Goal: Browse casually

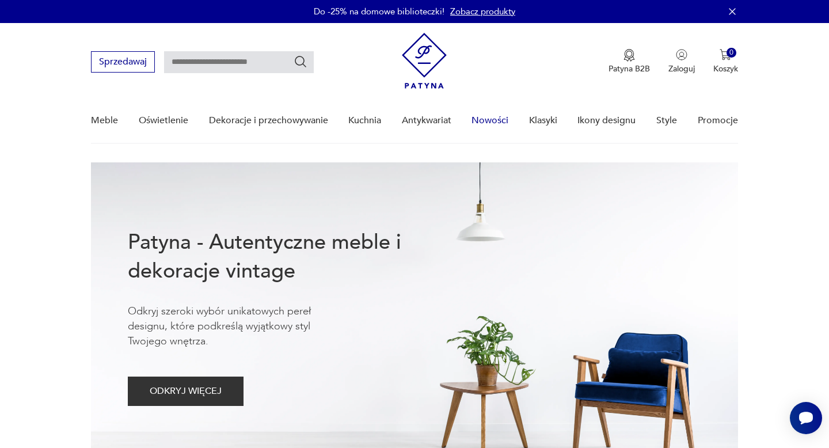
click at [485, 124] on link "Nowości" at bounding box center [489, 120] width 37 height 44
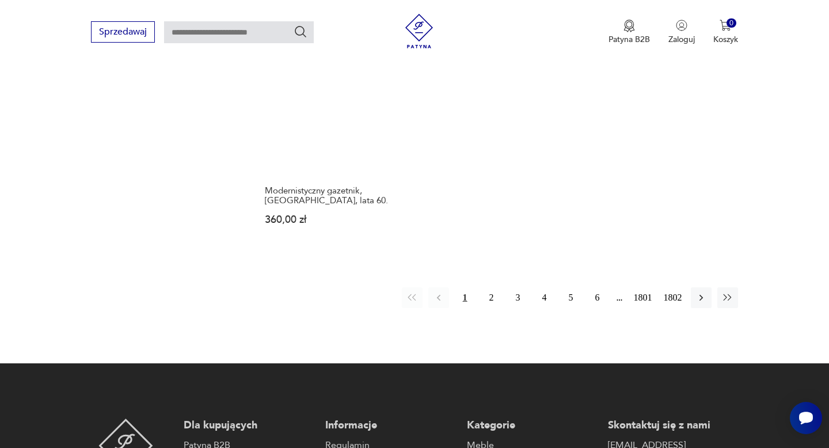
scroll to position [1571, 0]
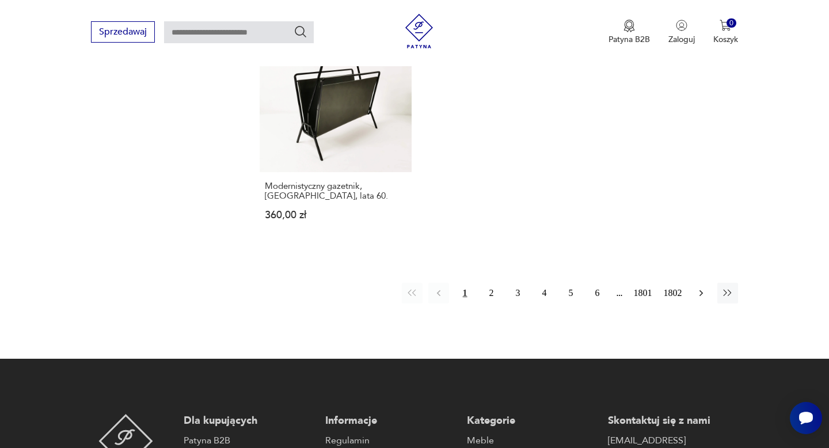
click at [699, 295] on icon "button" at bounding box center [701, 293] width 12 height 12
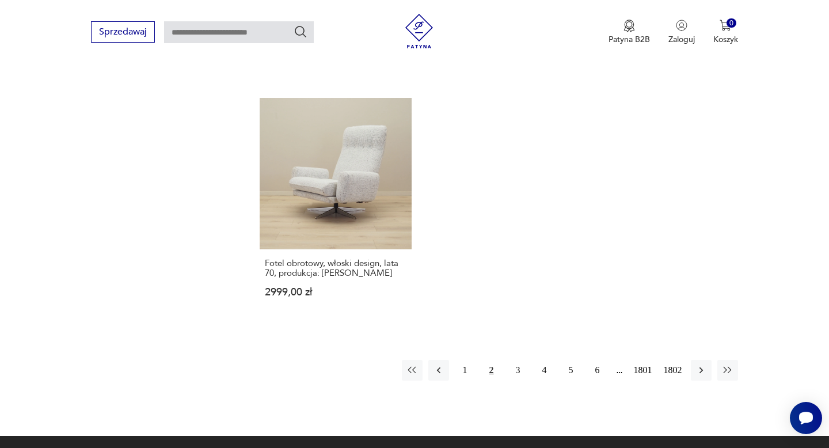
scroll to position [1475, 0]
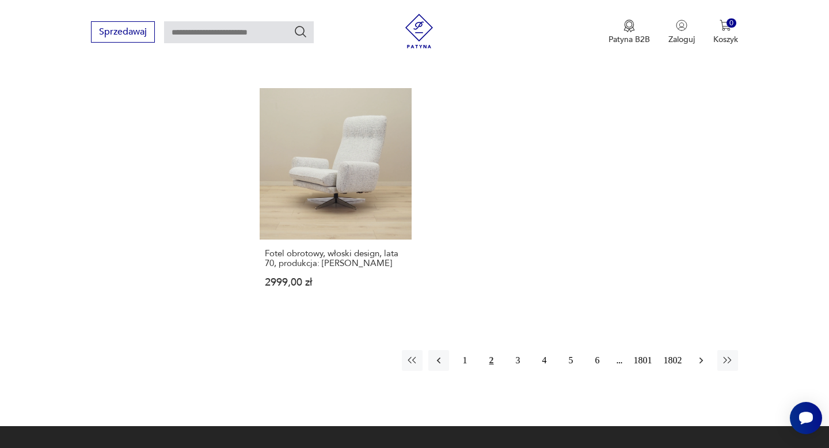
click at [701, 355] on icon "button" at bounding box center [701, 361] width 12 height 12
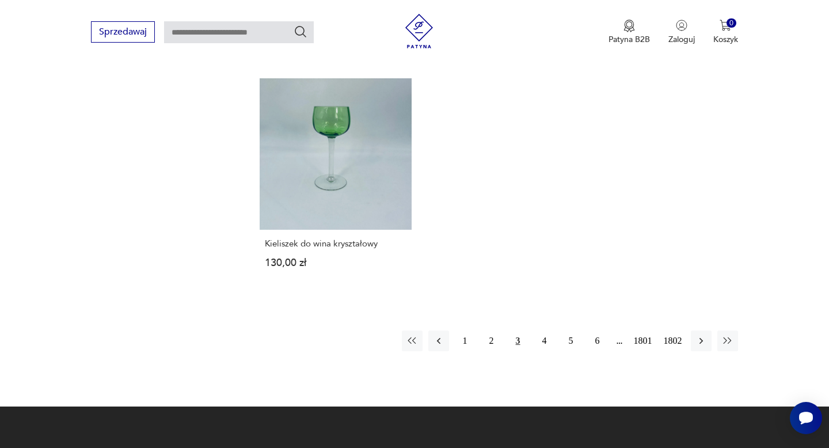
scroll to position [1496, 0]
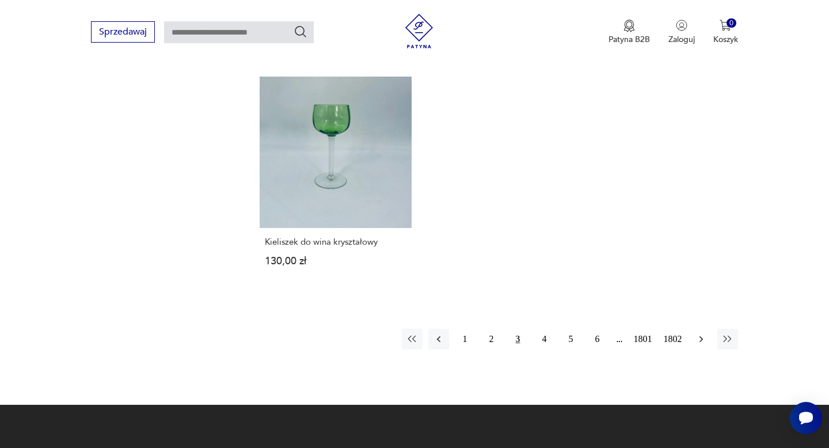
click at [701, 341] on icon "button" at bounding box center [701, 339] width 12 height 12
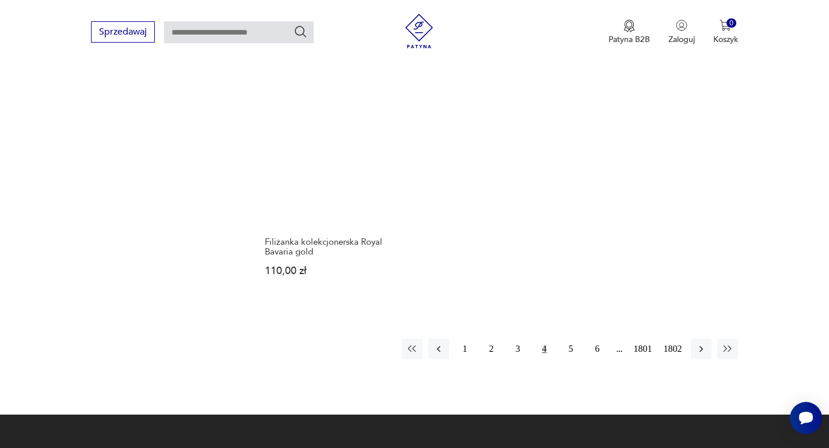
scroll to position [1513, 0]
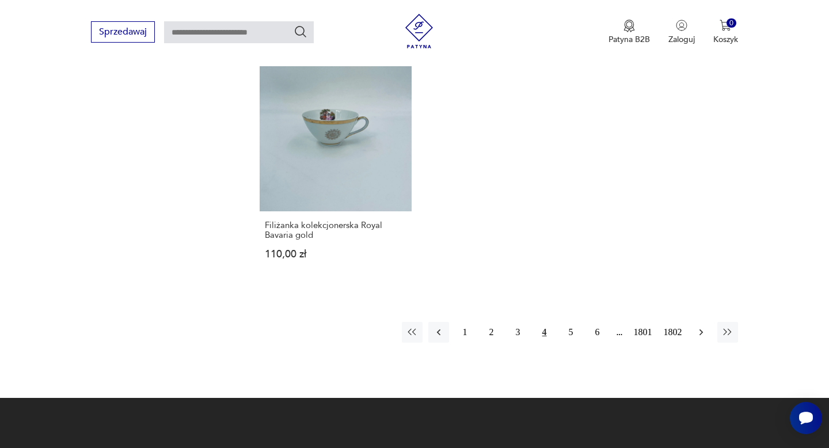
click at [705, 332] on icon "button" at bounding box center [701, 332] width 12 height 12
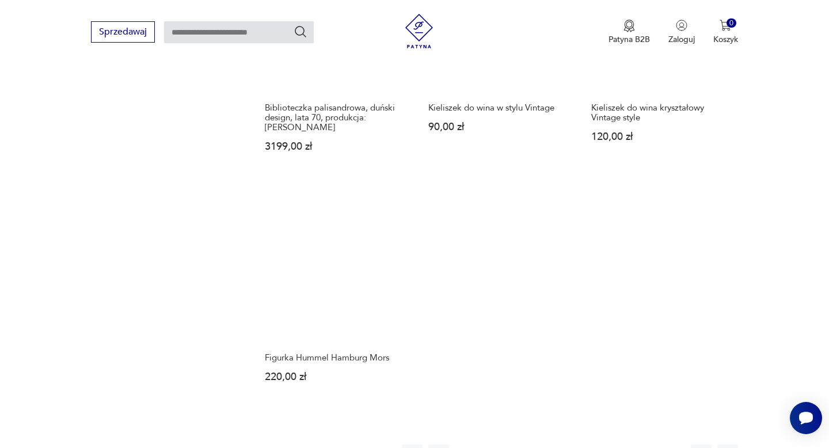
scroll to position [1403, 0]
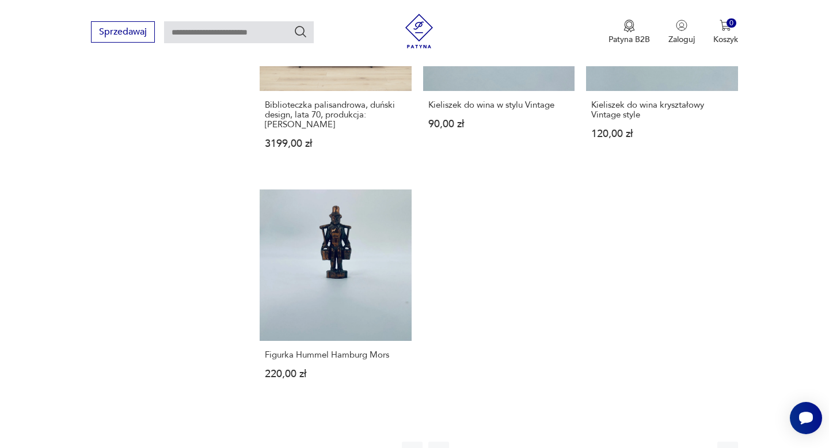
click at [702, 446] on icon "button" at bounding box center [701, 452] width 12 height 12
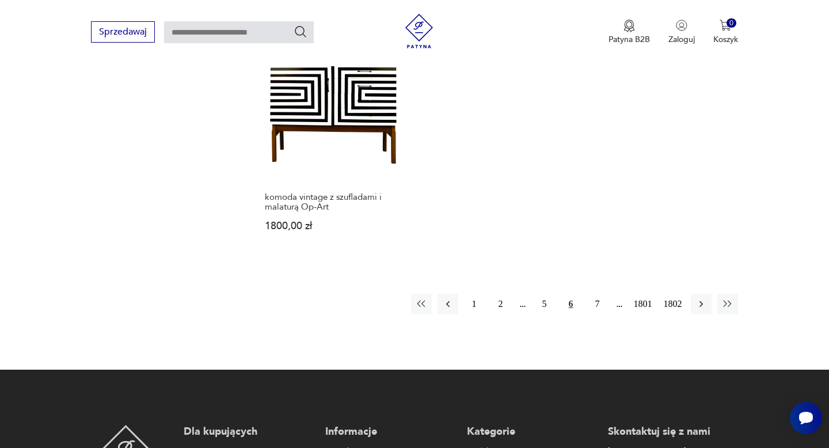
scroll to position [1564, 0]
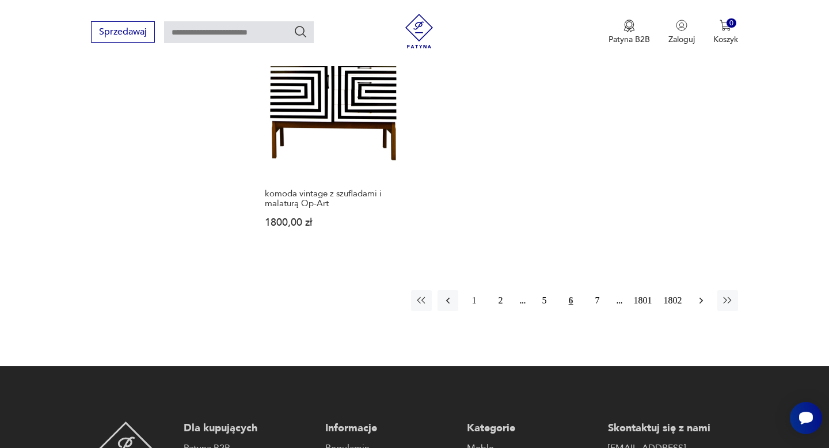
click at [703, 295] on icon "button" at bounding box center [701, 301] width 12 height 12
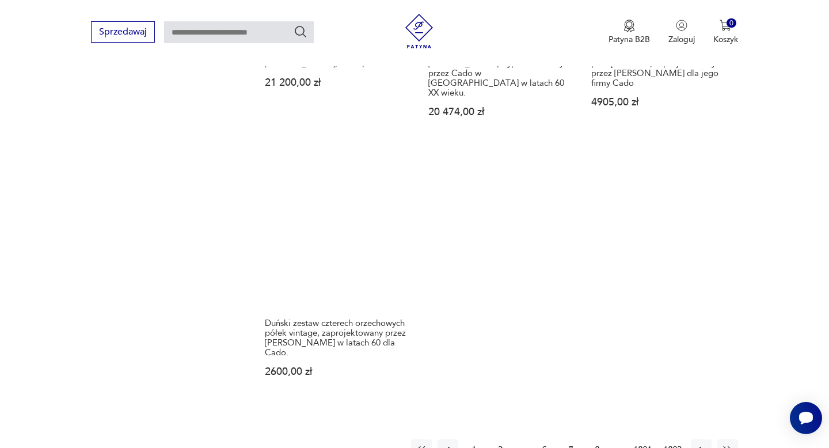
scroll to position [1516, 0]
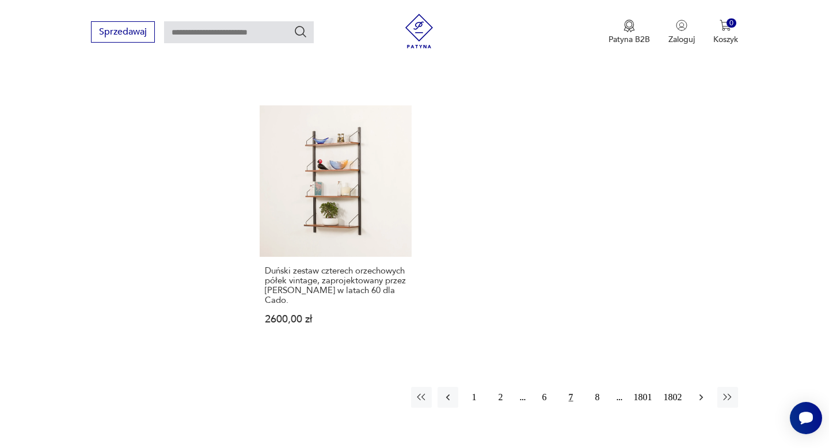
click at [699, 391] on icon "button" at bounding box center [701, 397] width 12 height 12
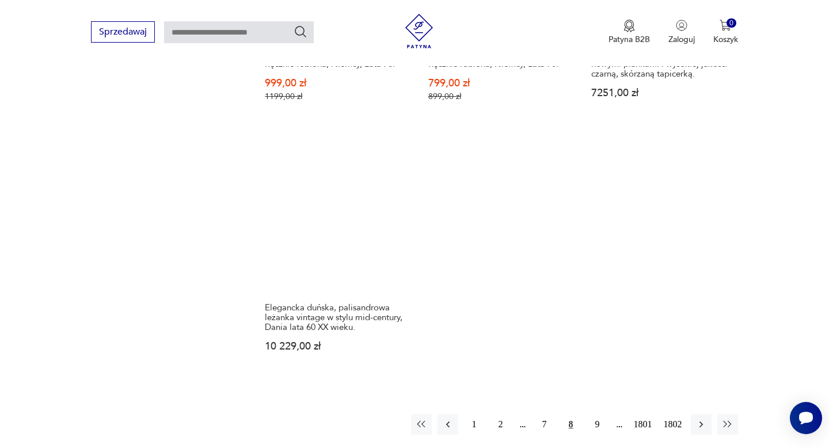
scroll to position [1595, 0]
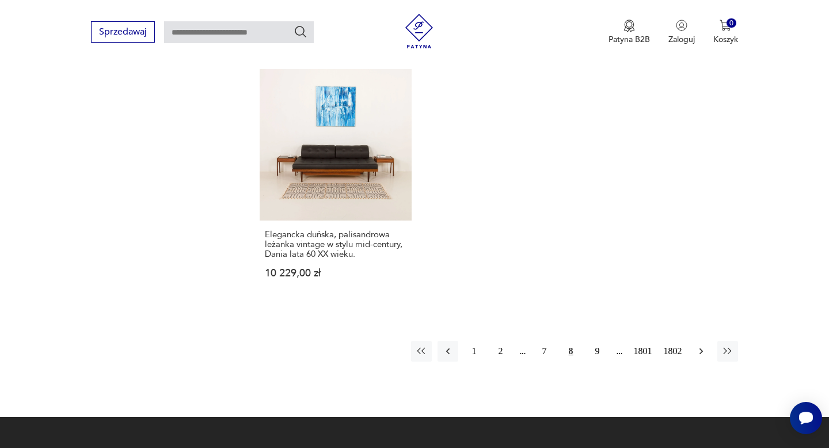
click at [701, 345] on icon "button" at bounding box center [701, 351] width 12 height 12
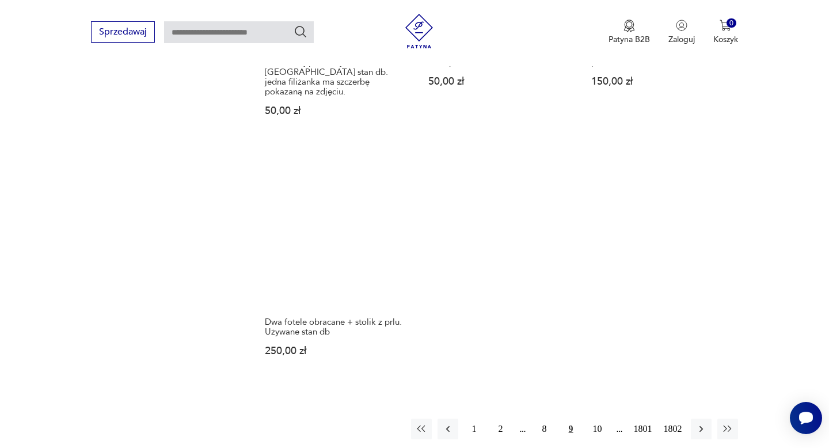
scroll to position [1506, 0]
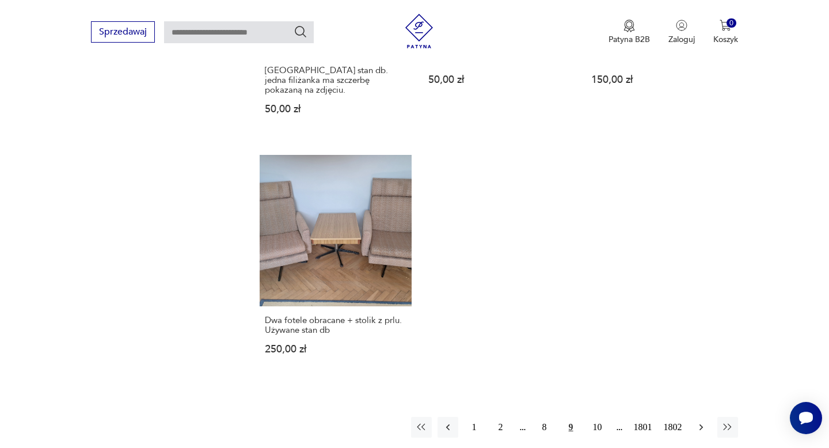
click at [701, 421] on icon "button" at bounding box center [701, 427] width 12 height 12
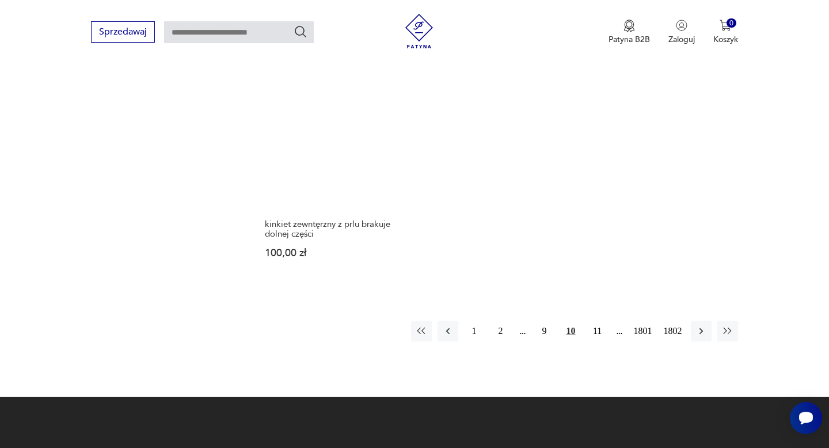
scroll to position [1548, 0]
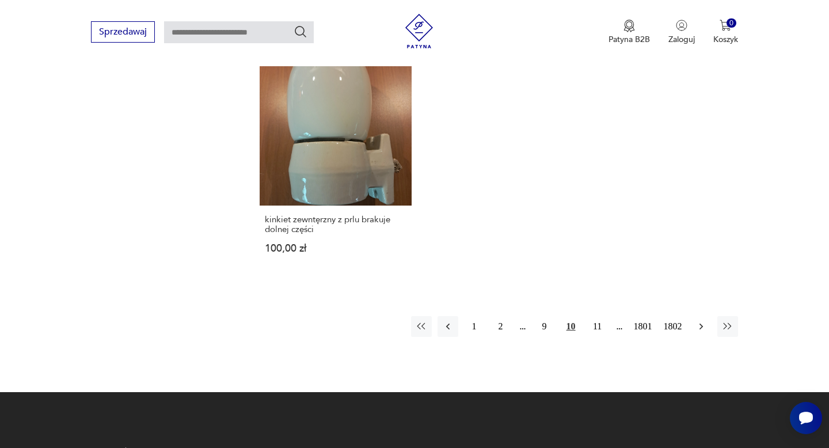
click at [703, 321] on icon "button" at bounding box center [701, 327] width 12 height 12
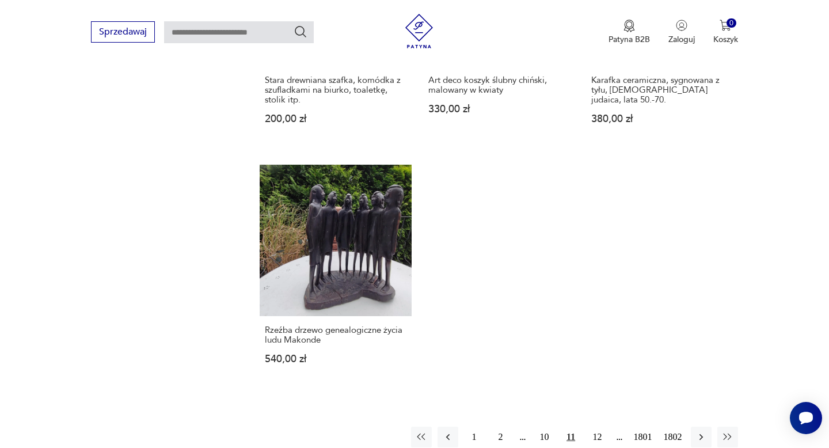
scroll to position [1429, 0]
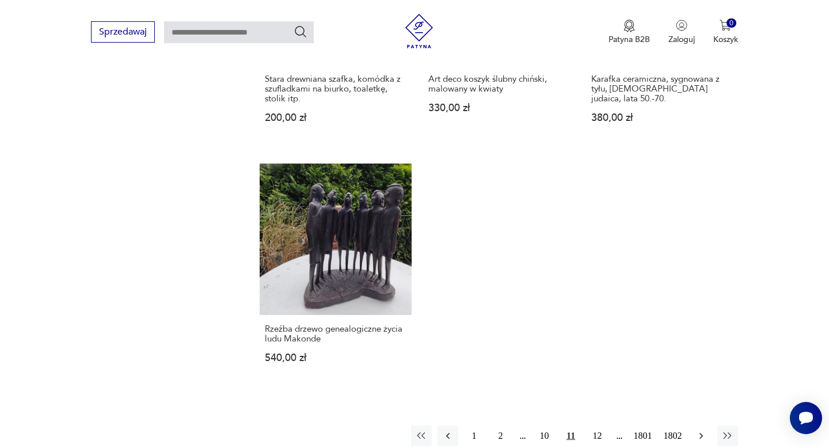
click at [699, 430] on icon "button" at bounding box center [701, 436] width 12 height 12
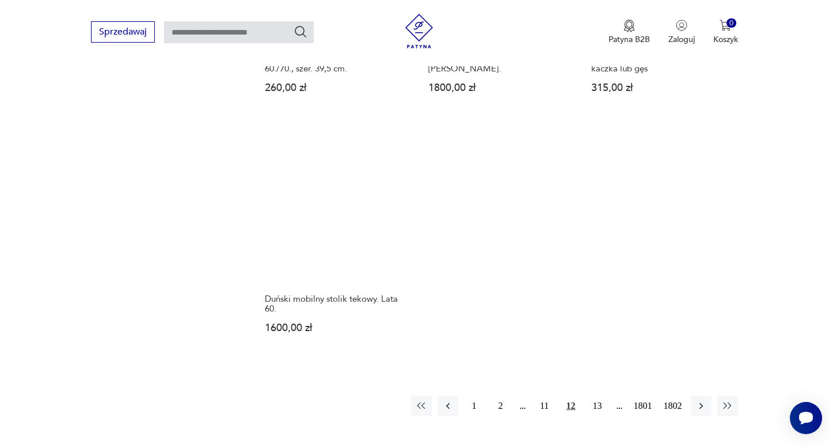
scroll to position [1458, 0]
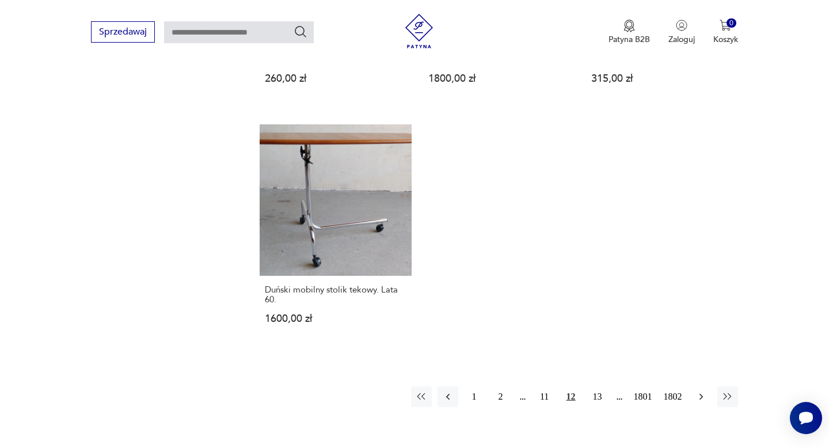
click at [699, 395] on icon "button" at bounding box center [701, 397] width 12 height 12
